Goal: Task Accomplishment & Management: Manage account settings

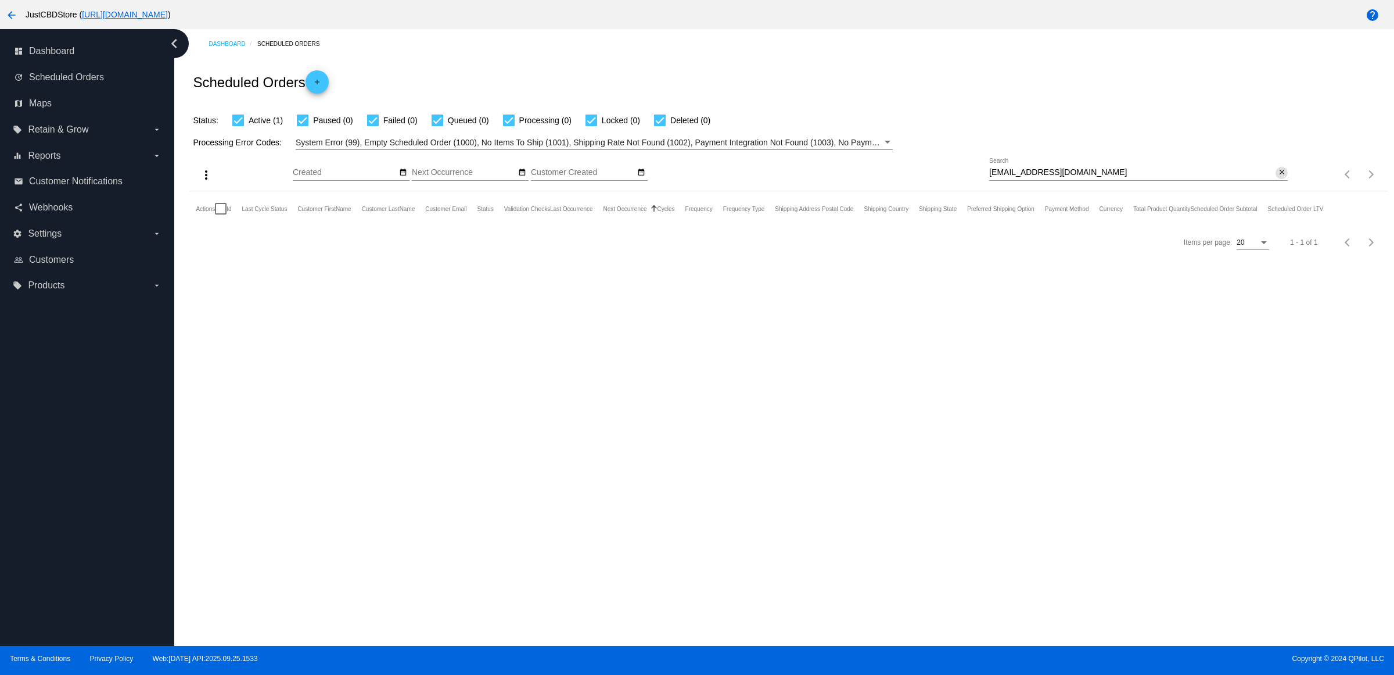
click at [1284, 177] on mat-icon "close" at bounding box center [1282, 172] width 8 height 9
click at [1284, 184] on mat-icon "search" at bounding box center [1281, 175] width 14 height 18
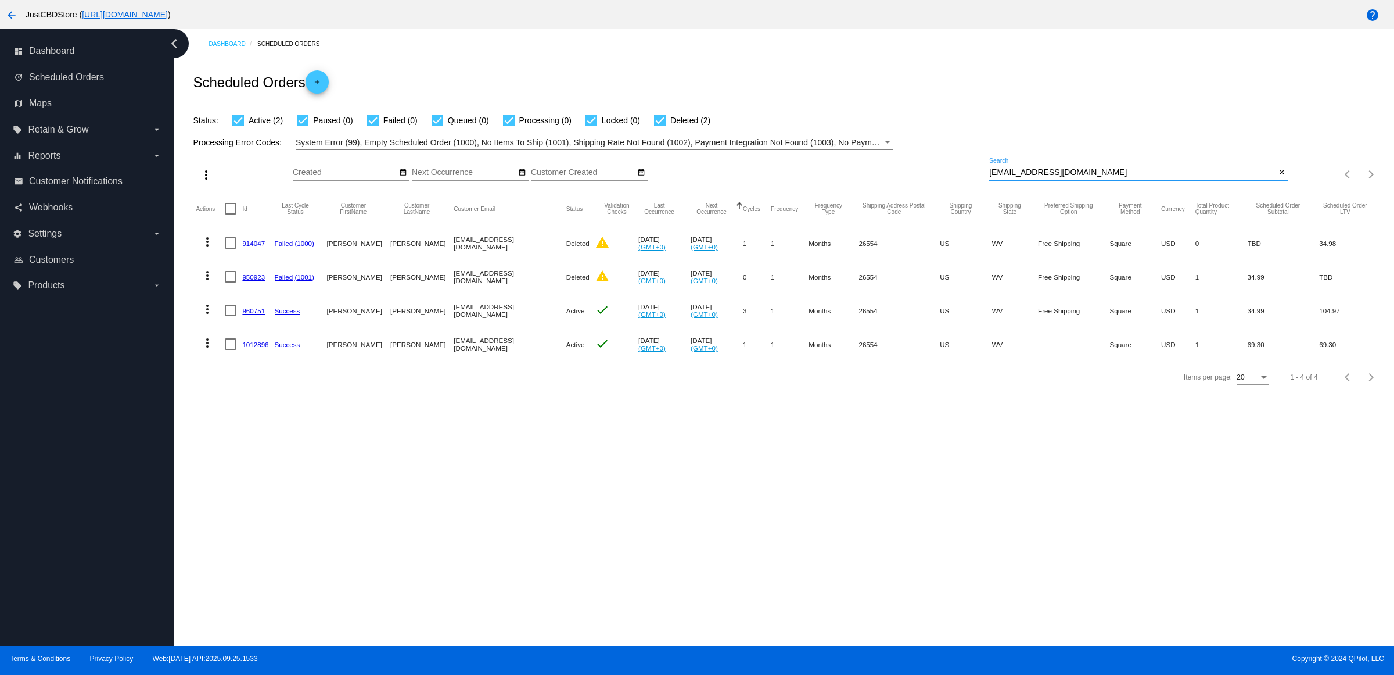
type input "[EMAIL_ADDRESS][DOMAIN_NAME]"
click at [263, 314] on link "960751" at bounding box center [253, 311] width 23 height 8
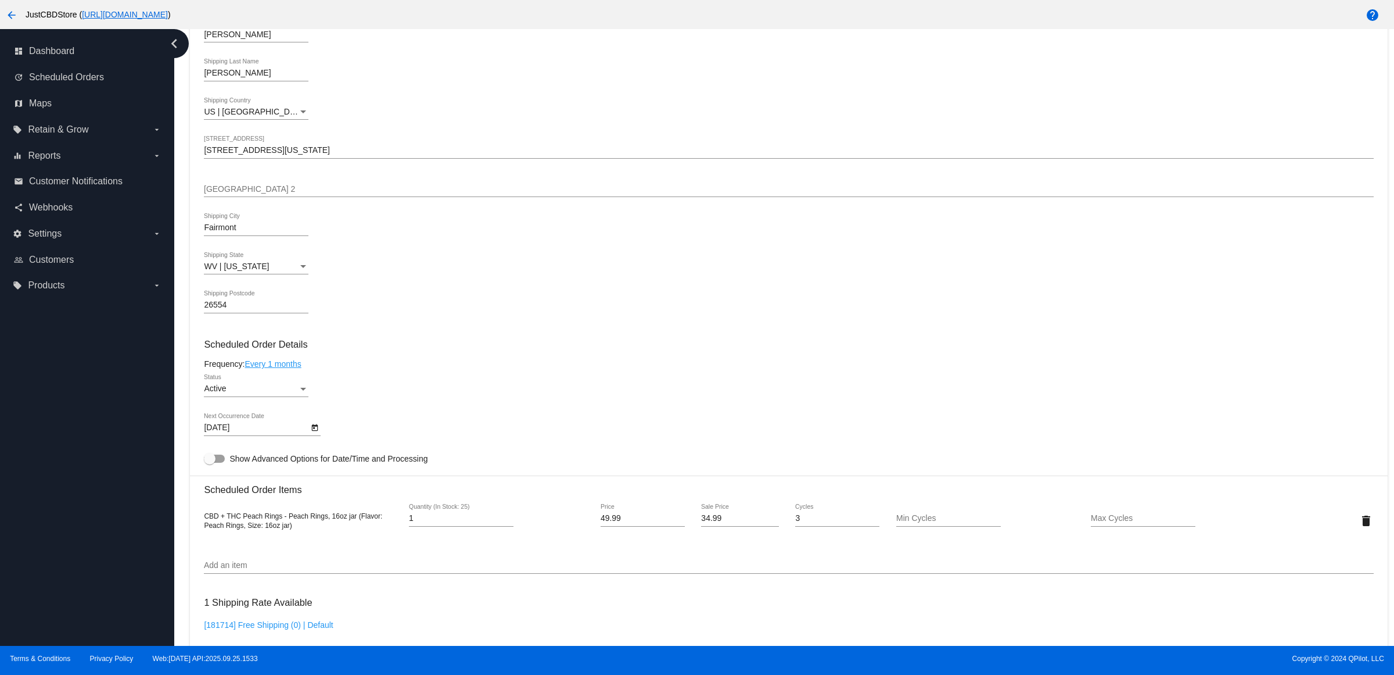
scroll to position [654, 0]
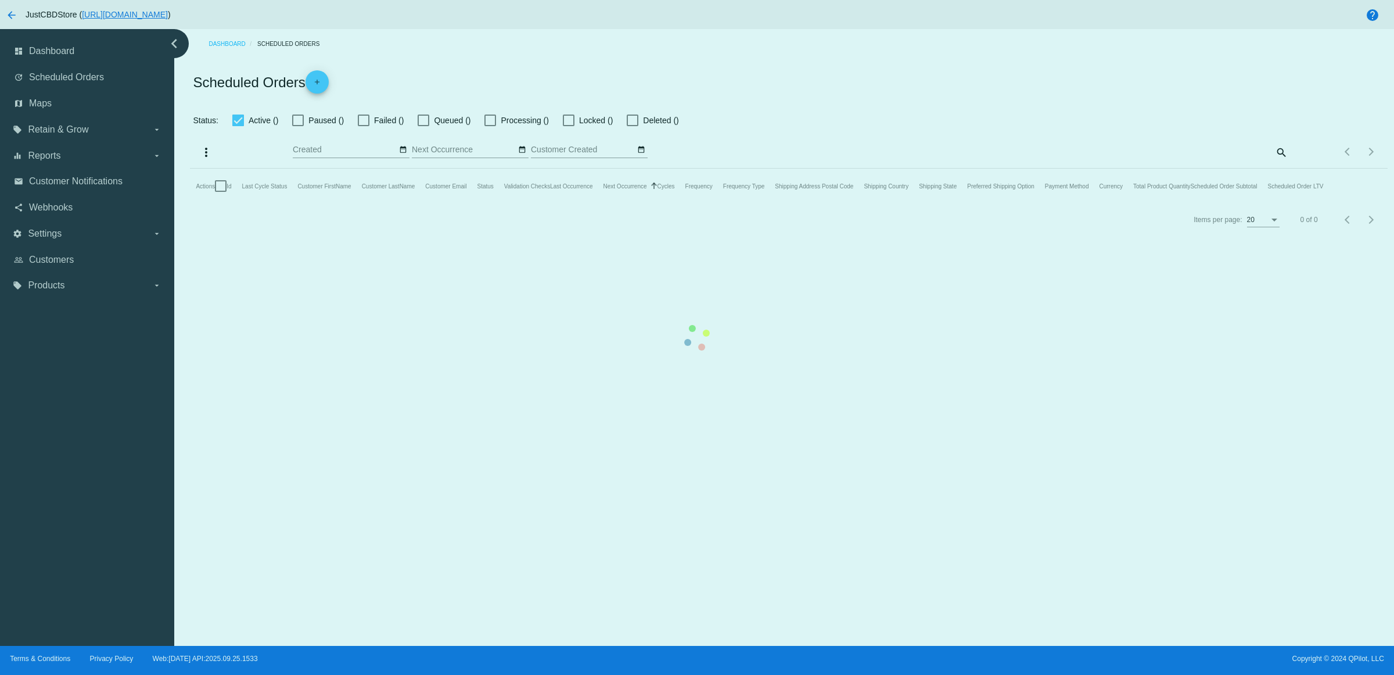
checkbox input "true"
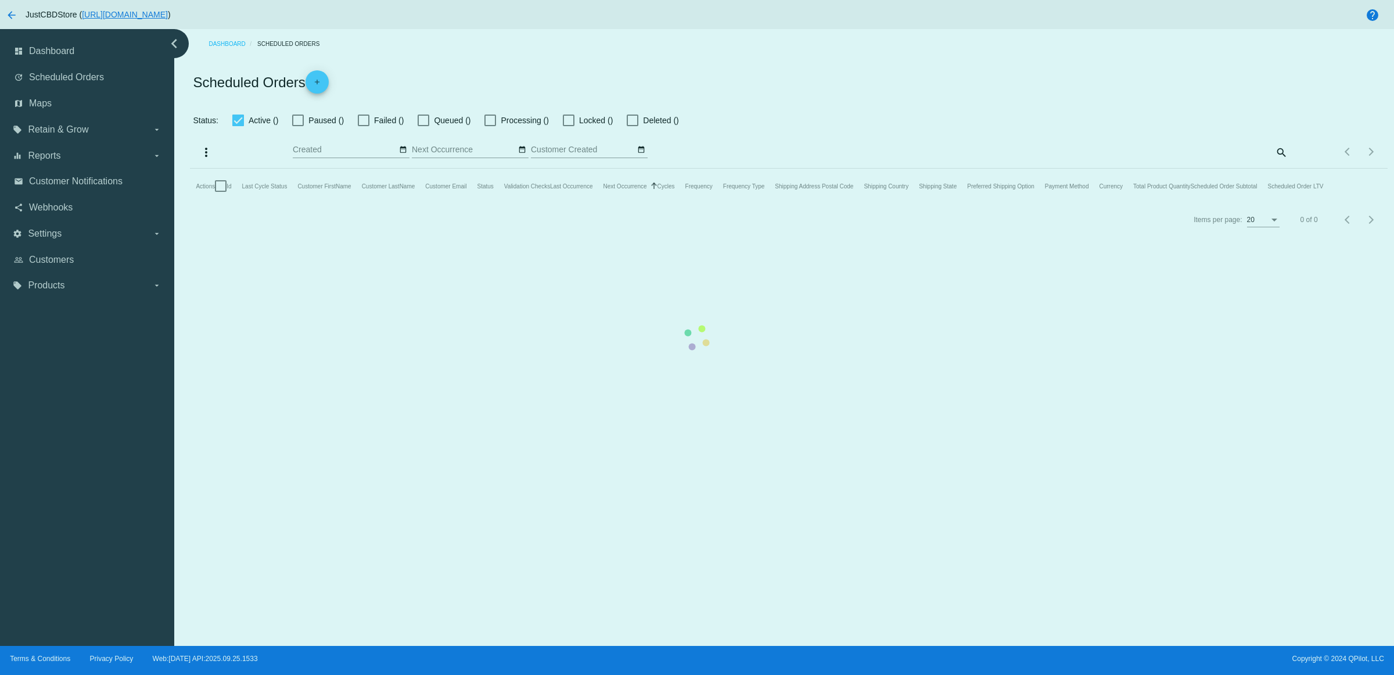
checkbox input "true"
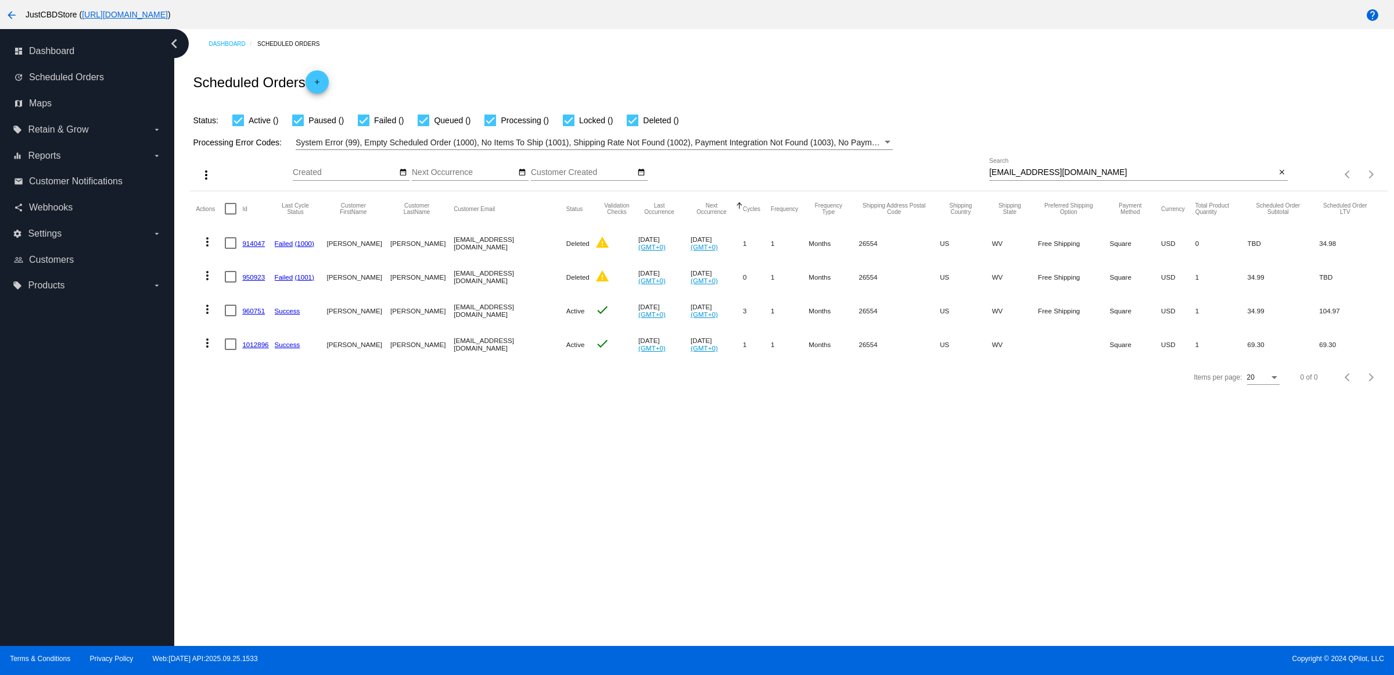
click at [259, 348] on link "1012896" at bounding box center [255, 344] width 26 height 8
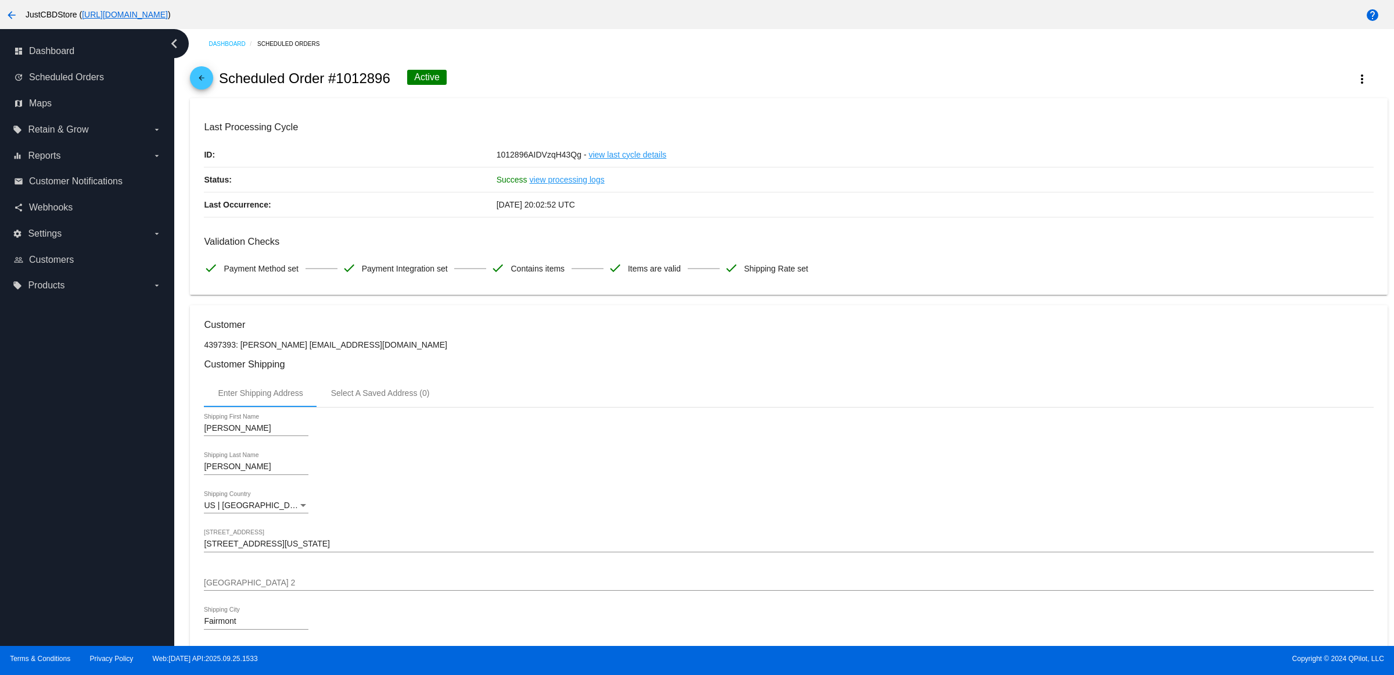
click at [218, 89] on div "arrow_back Scheduled Order #1012896 Active more_vert" at bounding box center [788, 79] width 1197 height 40
click at [201, 88] on mat-icon "arrow_back" at bounding box center [202, 81] width 14 height 14
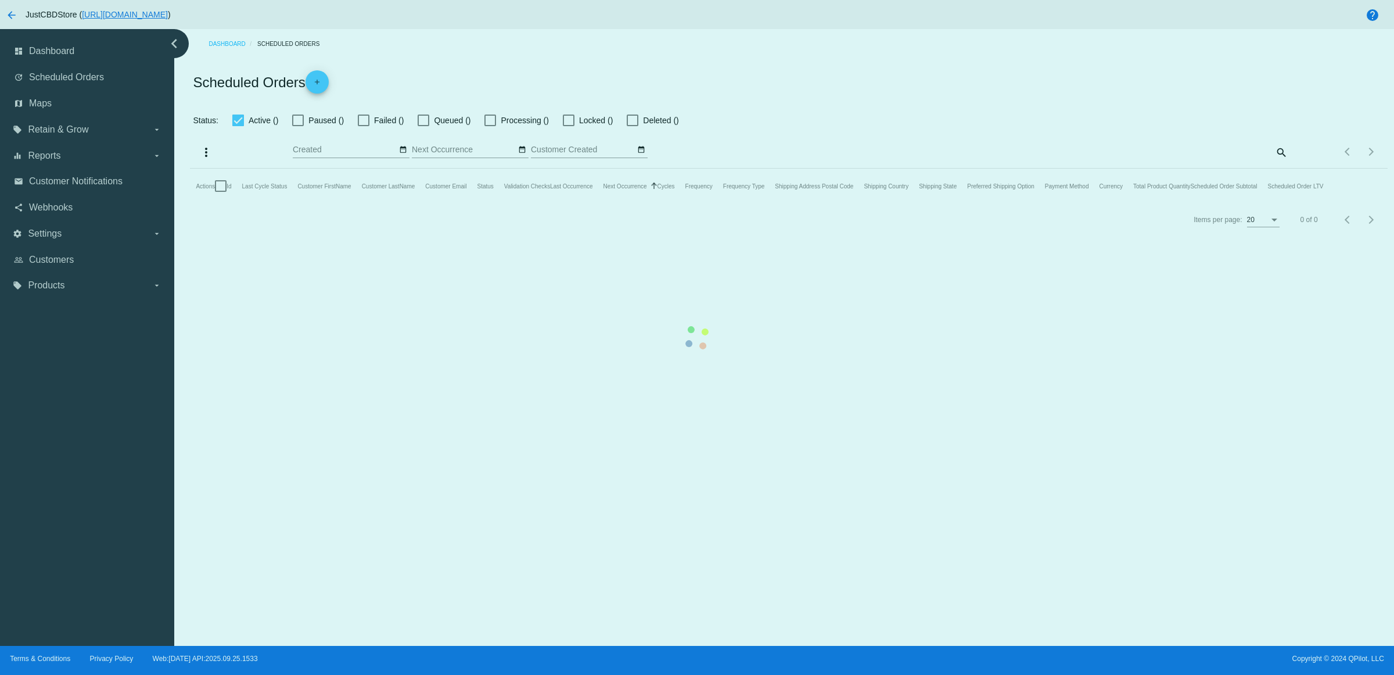
checkbox input "true"
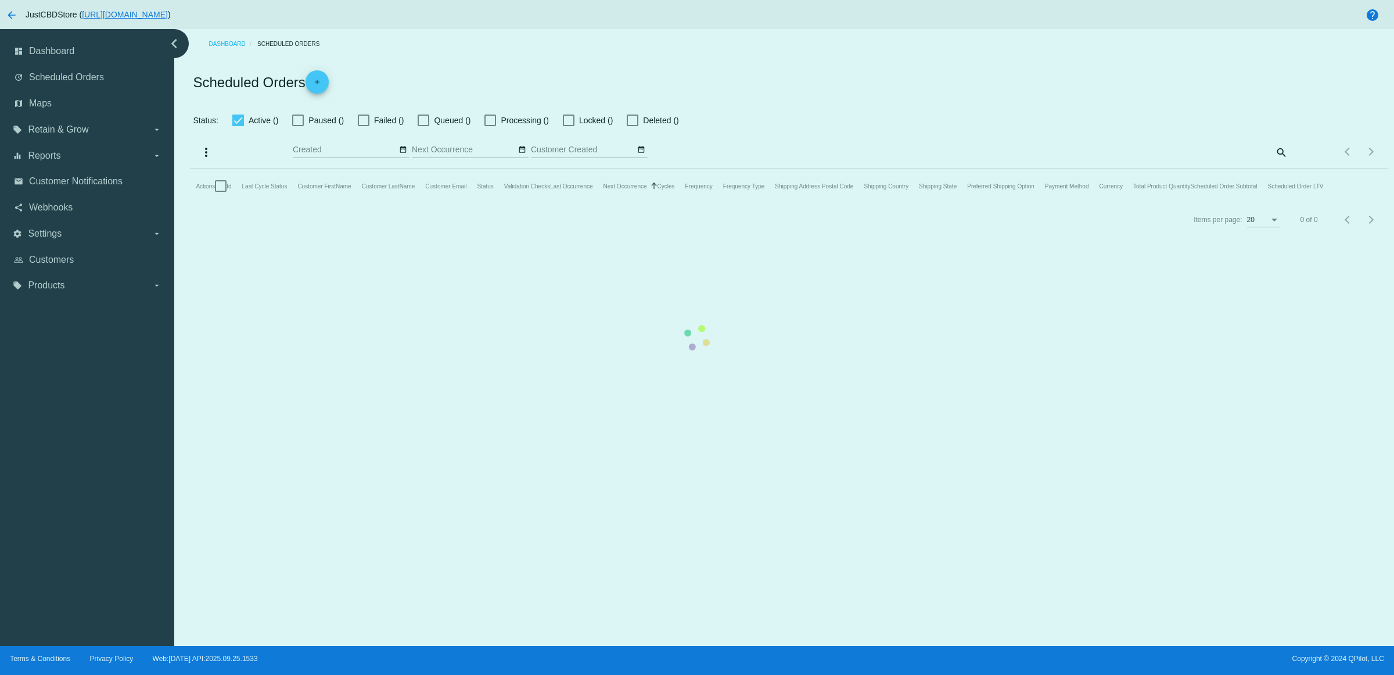
checkbox input "true"
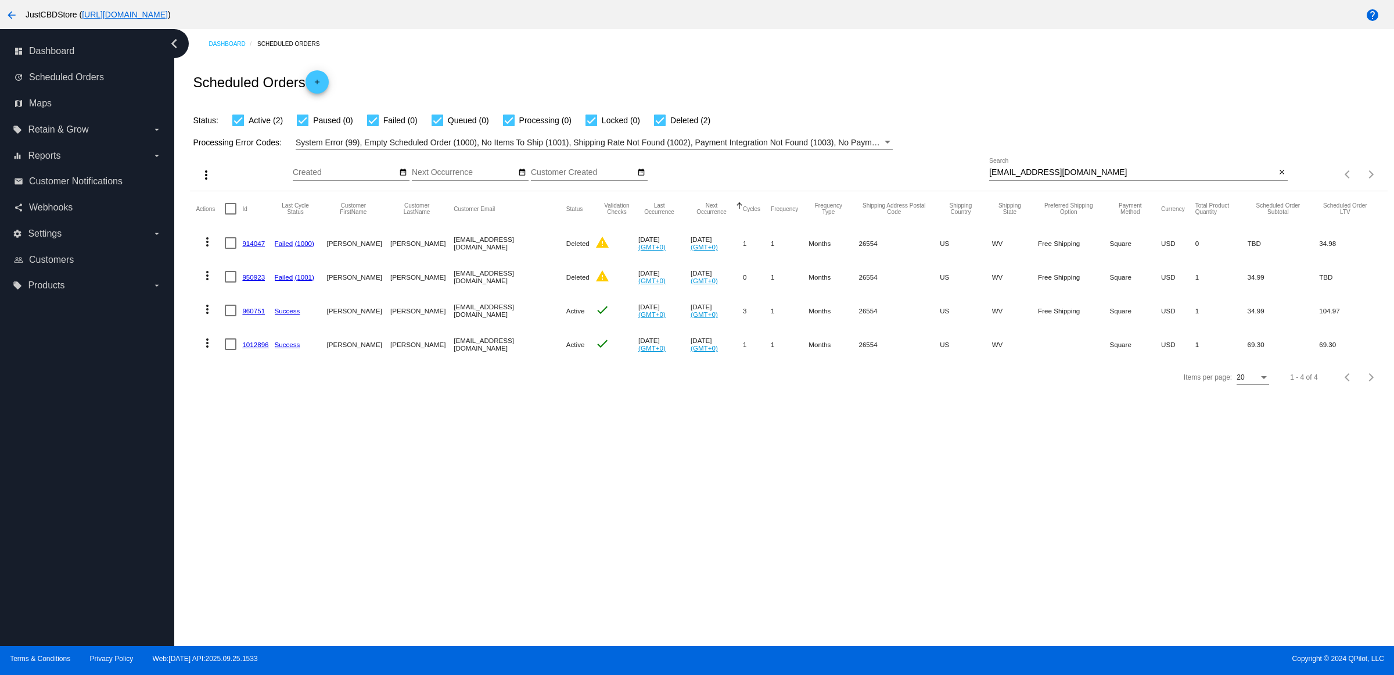
click at [233, 350] on div at bounding box center [231, 344] width 12 height 12
click at [231, 350] on input "checkbox" at bounding box center [230, 350] width 1 height 1
click at [231, 350] on div at bounding box center [231, 344] width 12 height 12
click at [231, 350] on input "checkbox" at bounding box center [230, 350] width 1 height 1
checkbox input "false"
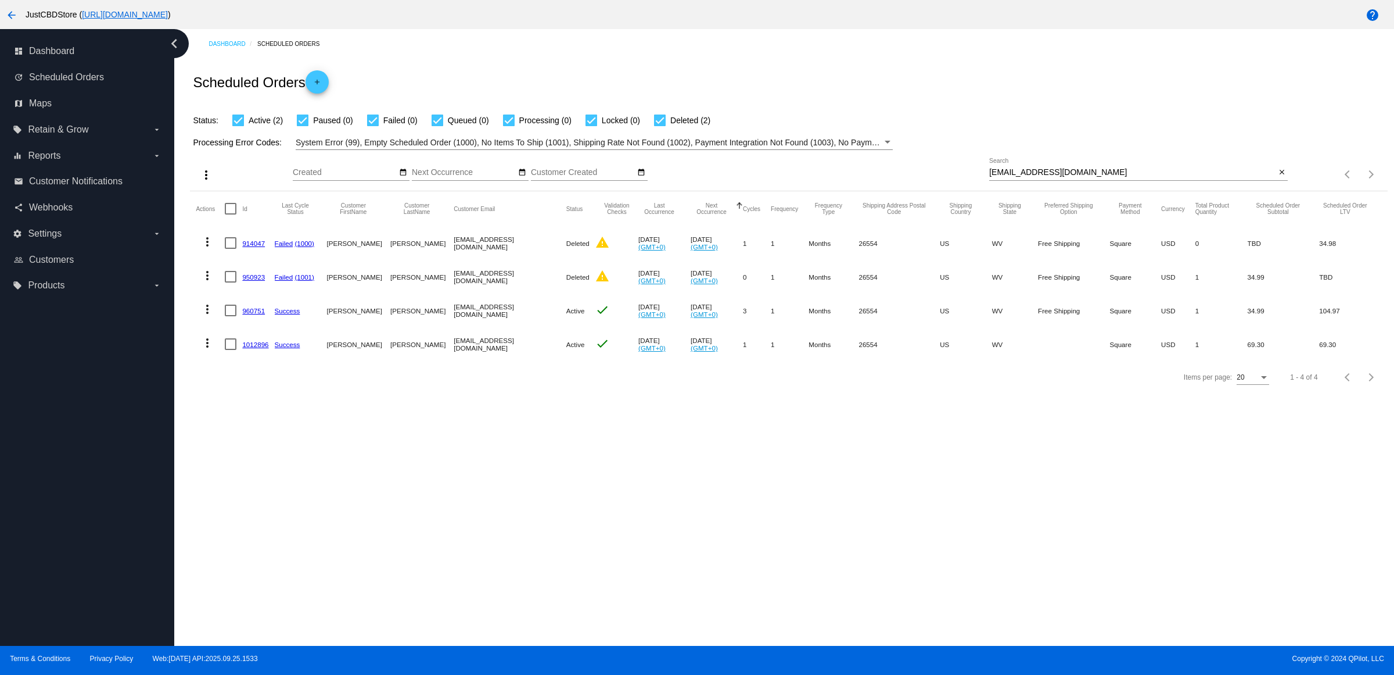
click at [214, 350] on mat-icon "more_vert" at bounding box center [207, 343] width 14 height 14
click at [279, 497] on button "delete Delete" at bounding box center [258, 505] width 116 height 28
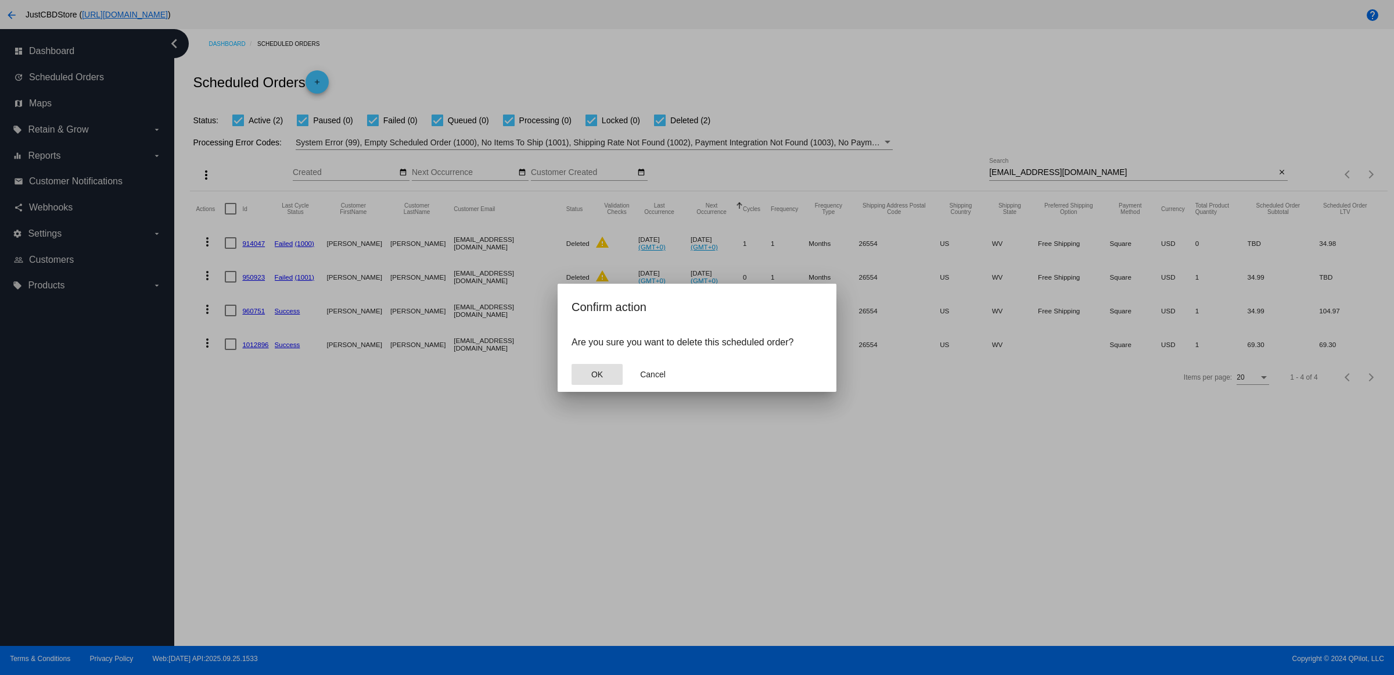
click at [612, 385] on button "OK" at bounding box center [597, 374] width 51 height 21
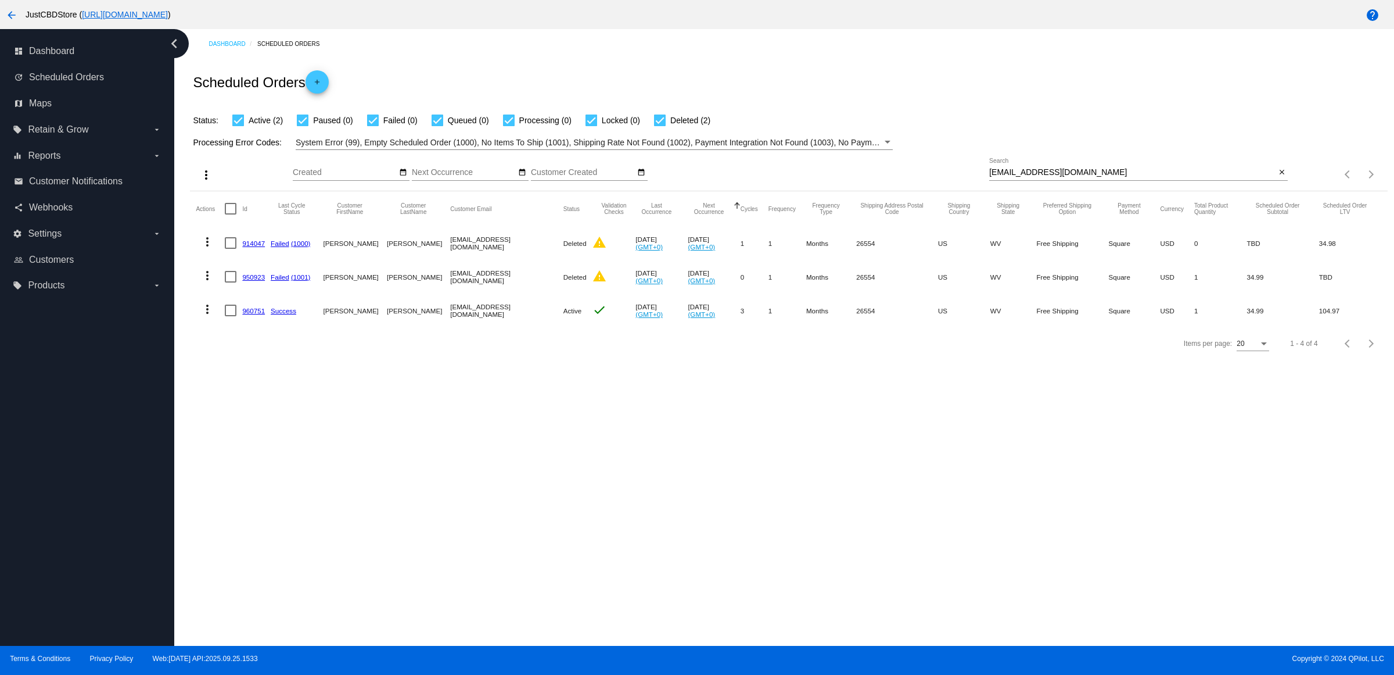
click at [261, 314] on link "960751" at bounding box center [253, 311] width 23 height 8
